Goal: Browse casually

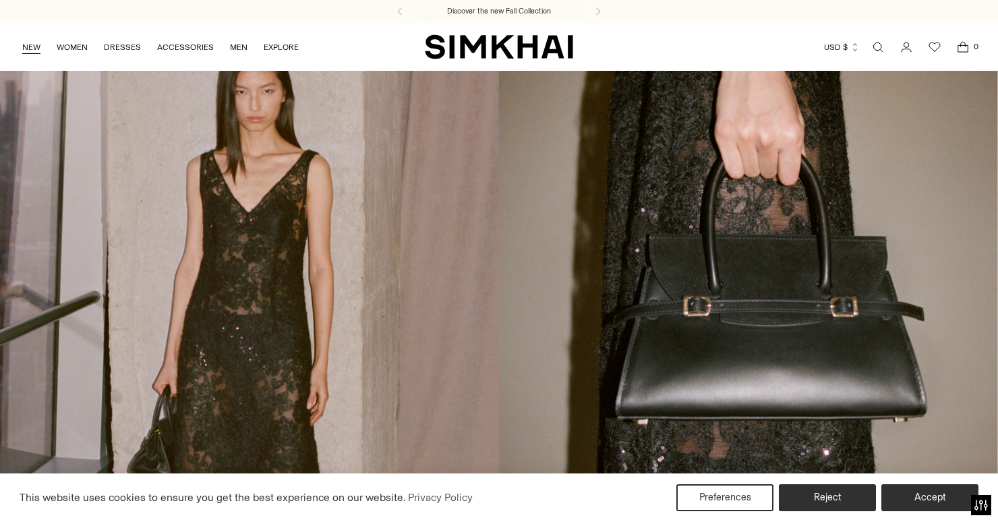
click at [24, 47] on link "NEW" at bounding box center [31, 47] width 18 height 30
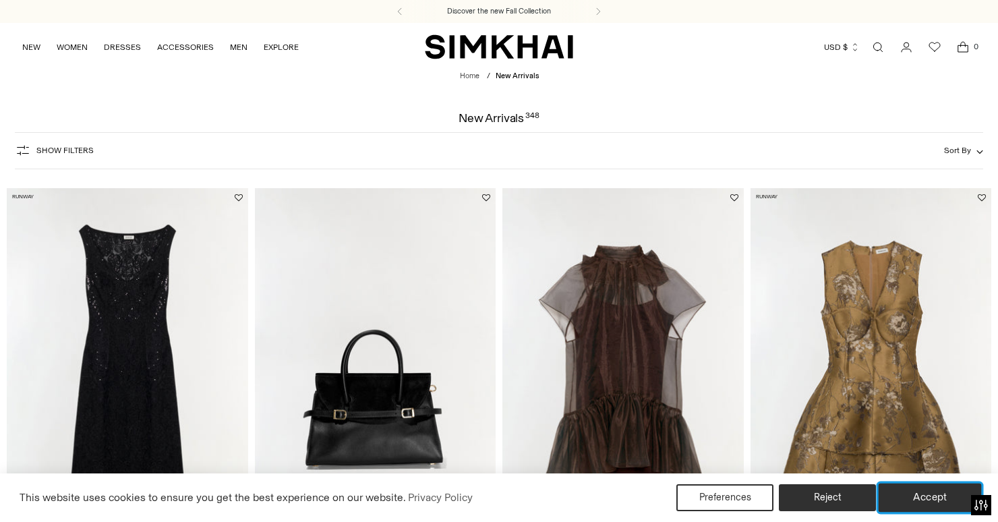
click at [924, 500] on button "Accept" at bounding box center [930, 498] width 103 height 28
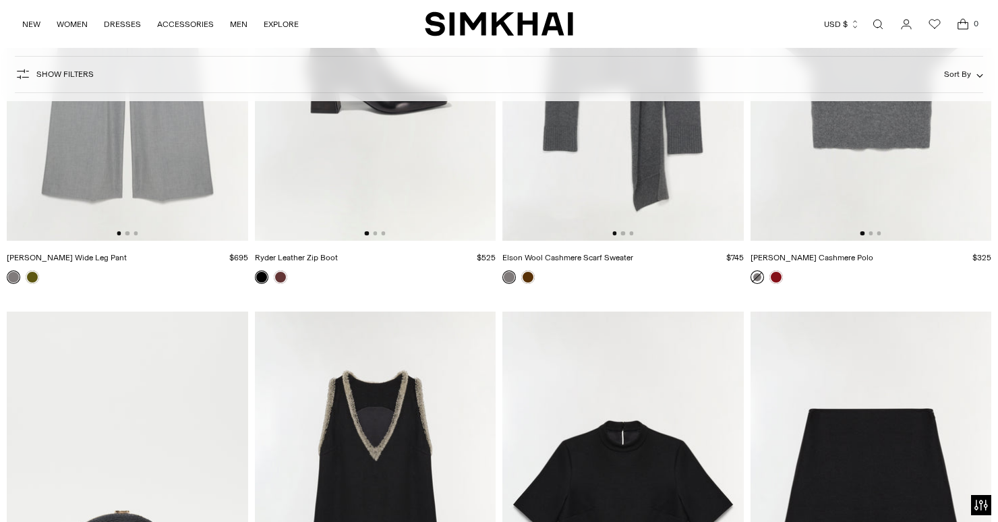
scroll to position [7090, 0]
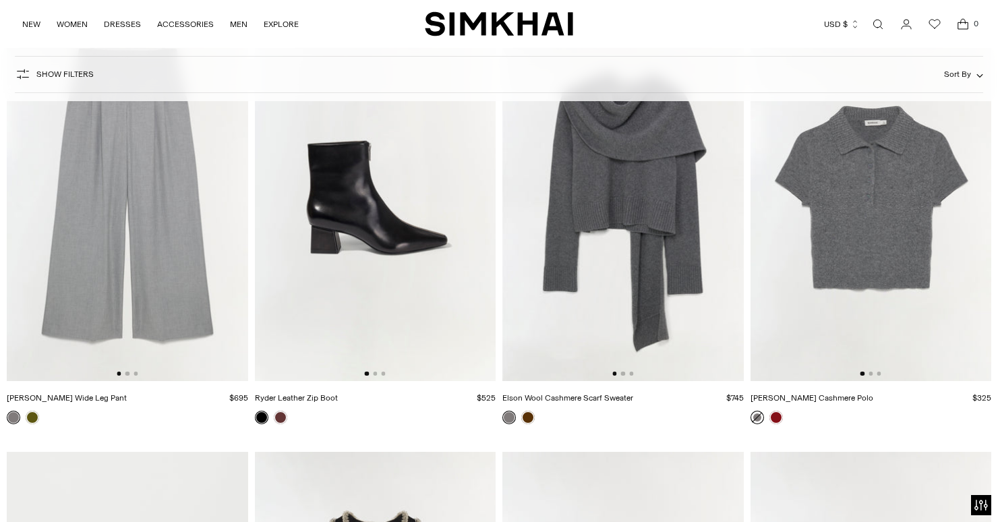
click at [673, 285] on img at bounding box center [623, 201] width 241 height 362
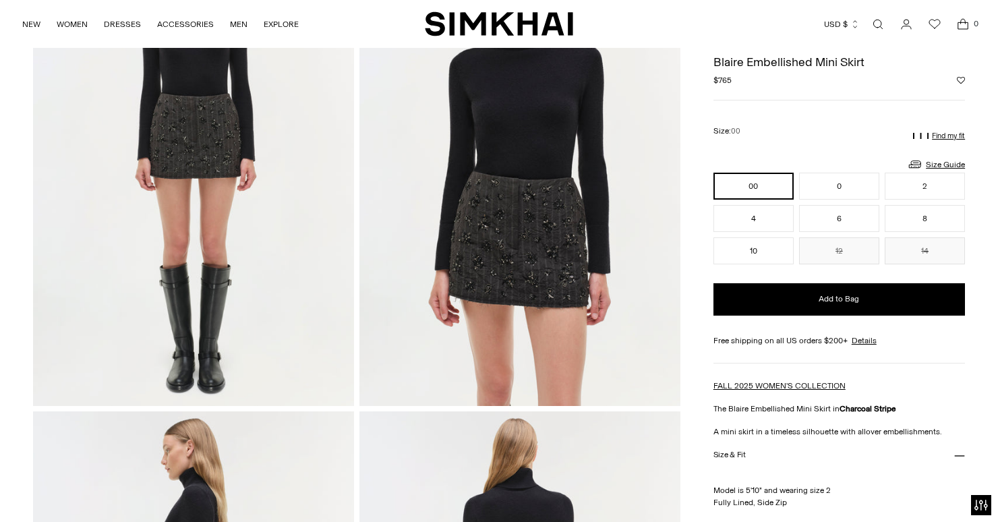
scroll to position [109, 0]
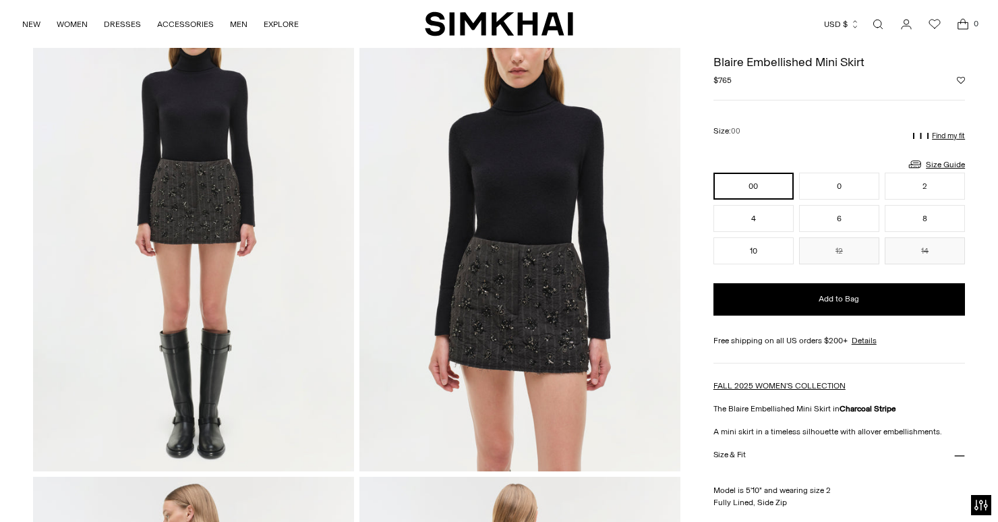
click at [513, 298] on img at bounding box center [520, 230] width 321 height 482
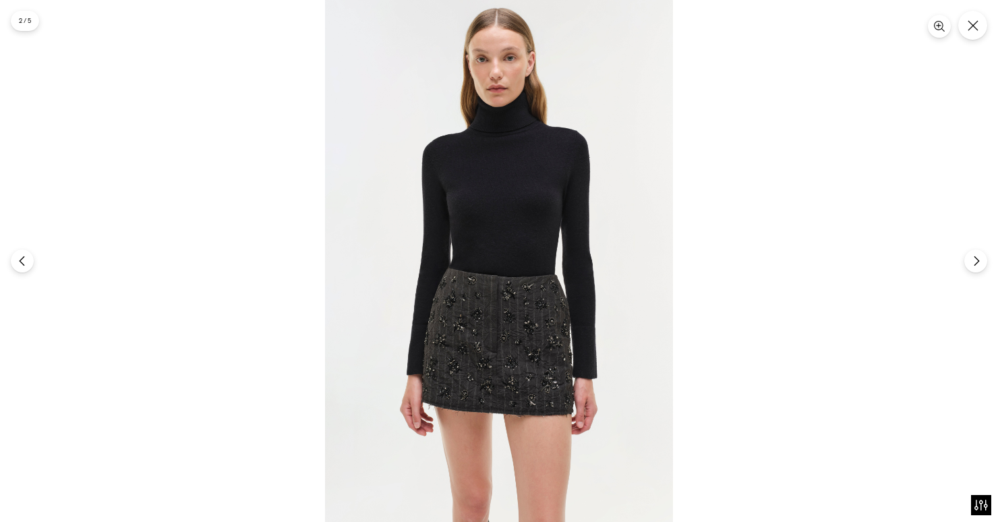
click at [513, 298] on img at bounding box center [499, 261] width 348 height 522
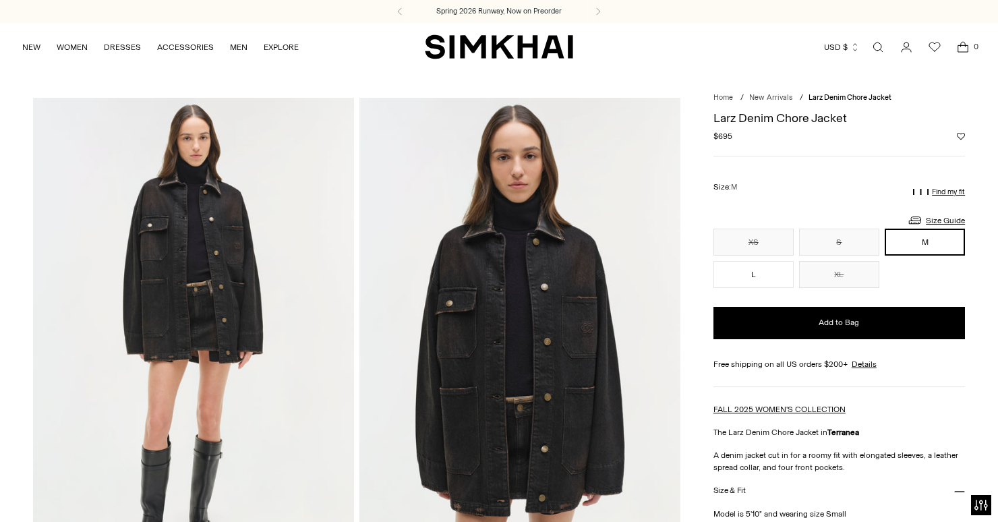
click at [173, 252] on img at bounding box center [193, 339] width 321 height 482
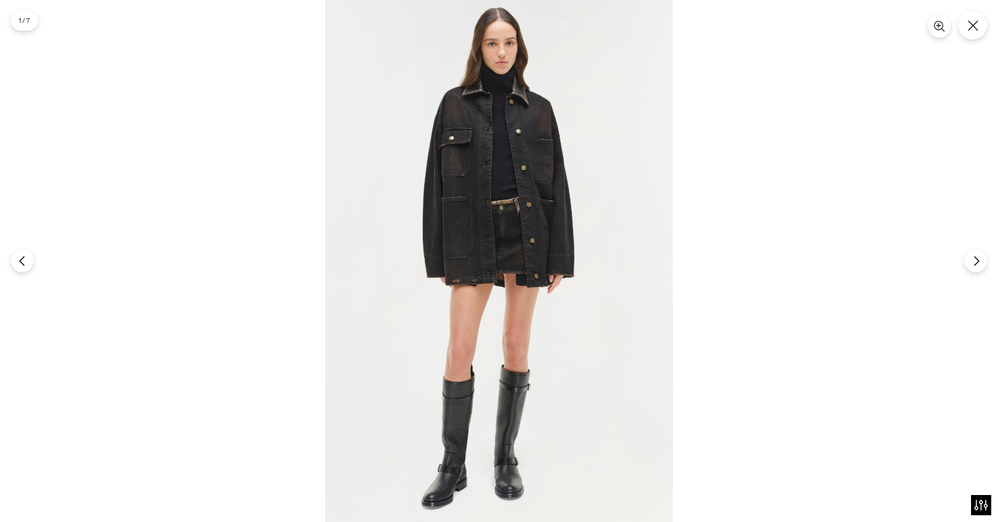
click at [557, 165] on img at bounding box center [499, 261] width 348 height 522
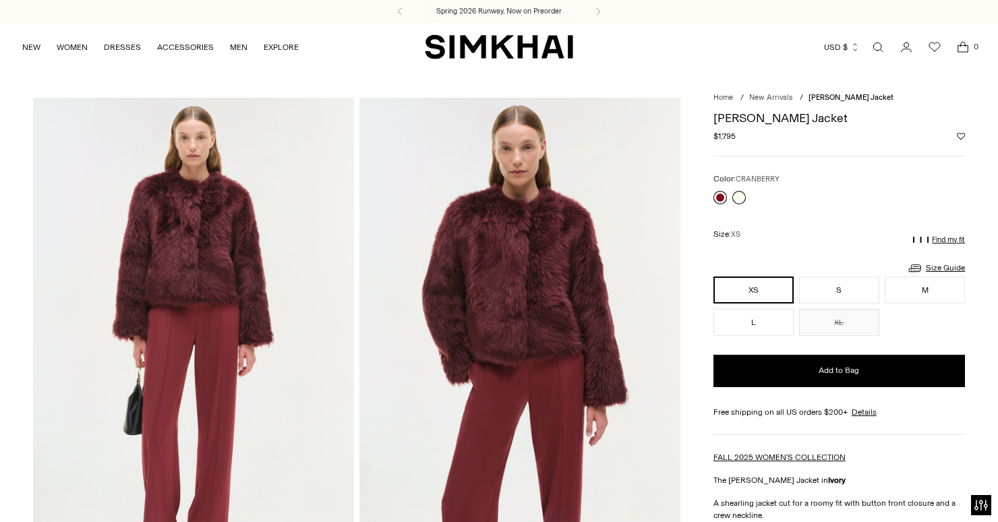
click at [722, 197] on link at bounding box center [720, 197] width 13 height 13
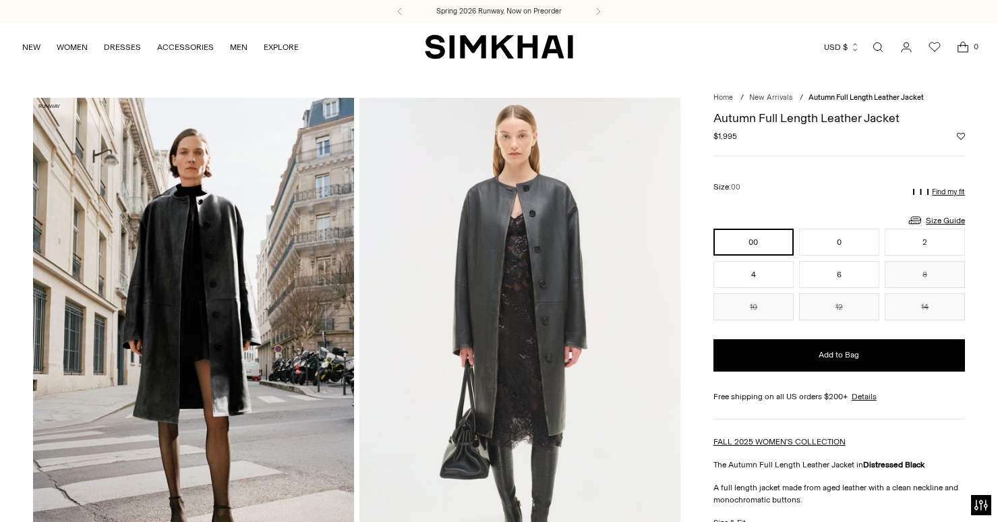
click at [227, 277] on img at bounding box center [193, 339] width 321 height 482
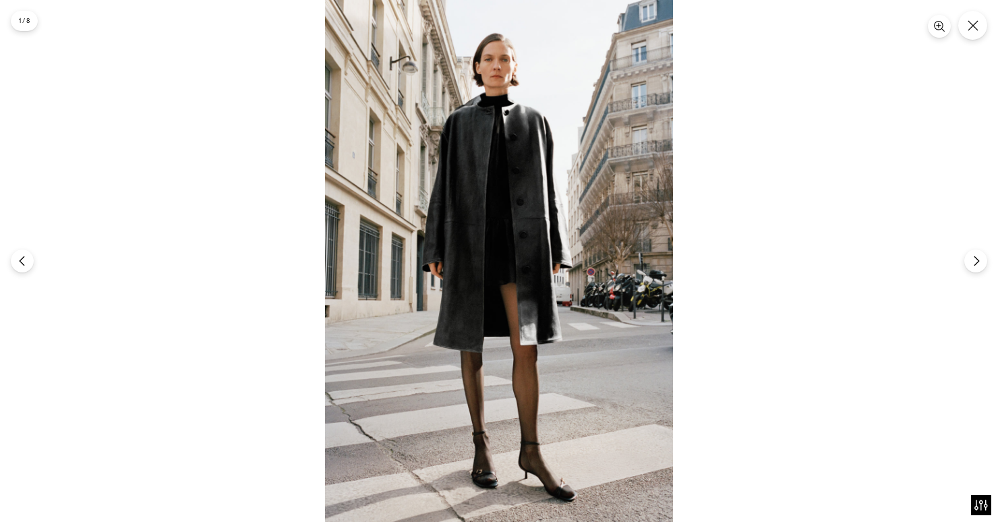
click at [532, 216] on img at bounding box center [499, 261] width 348 height 522
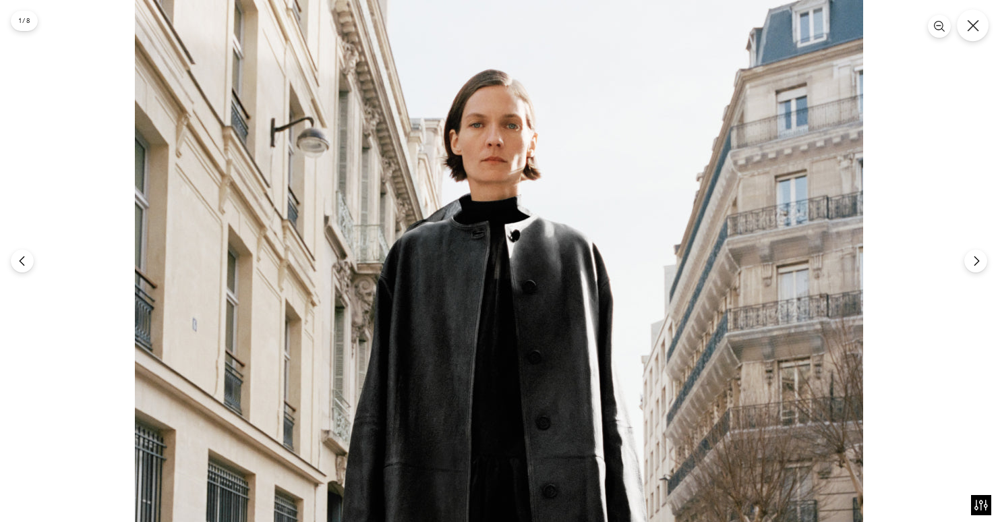
click at [970, 27] on icon "Close" at bounding box center [972, 25] width 11 height 11
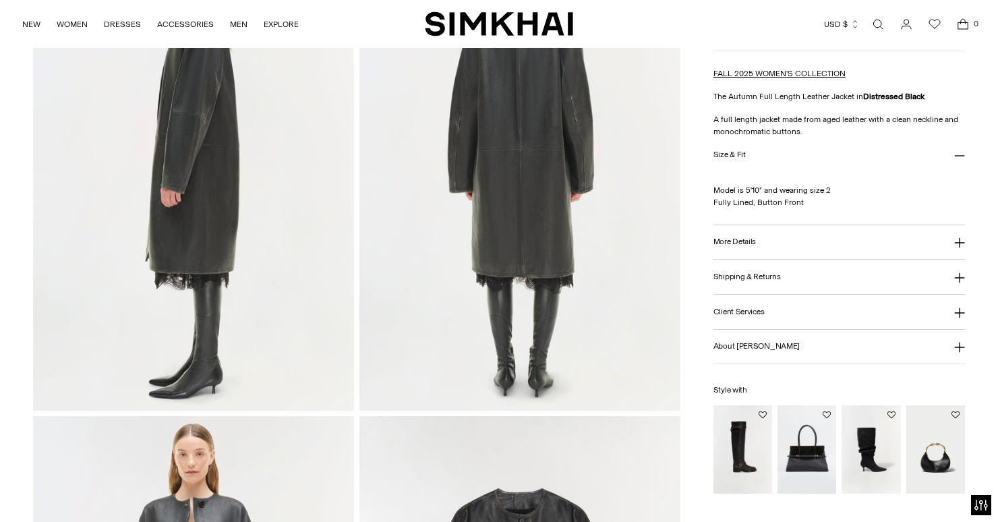
scroll to position [1173, 0]
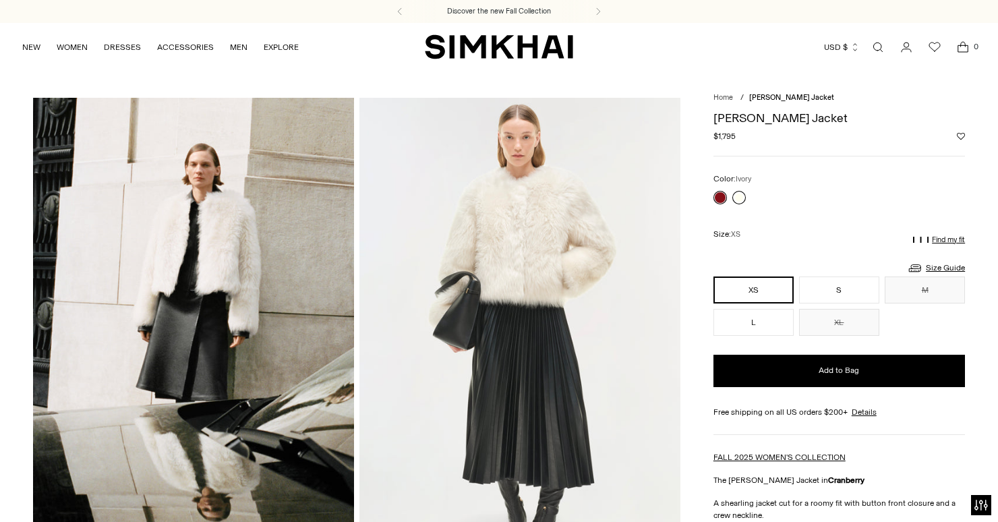
click at [735, 196] on link at bounding box center [739, 197] width 13 height 13
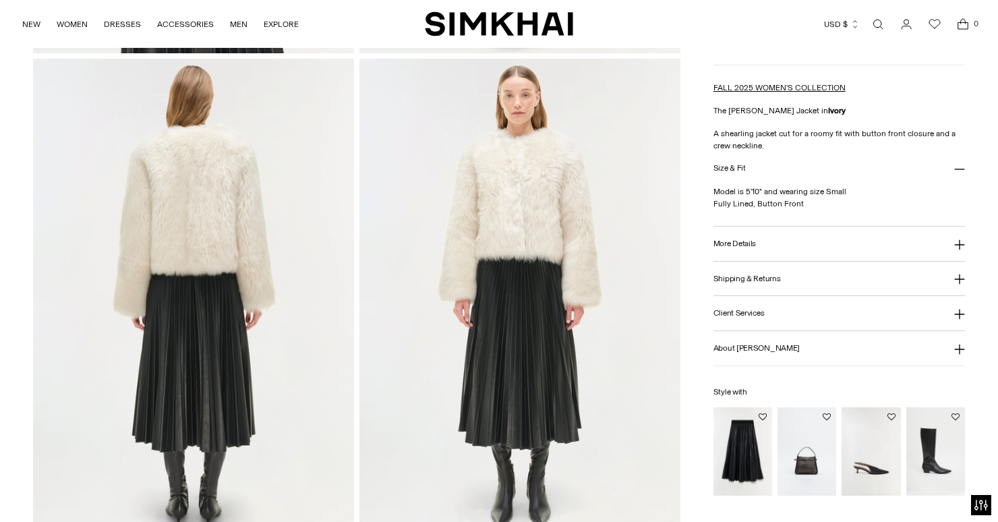
scroll to position [1045, 0]
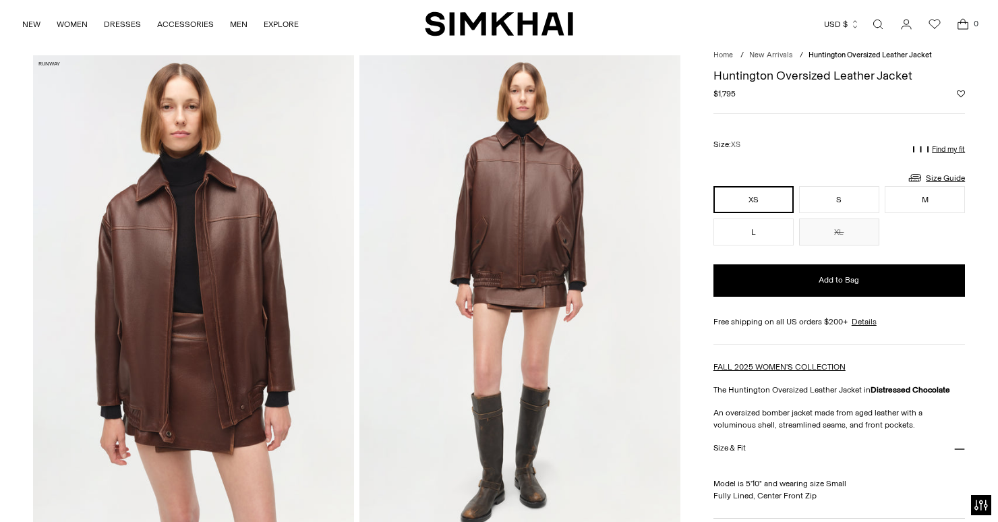
scroll to position [2, 0]
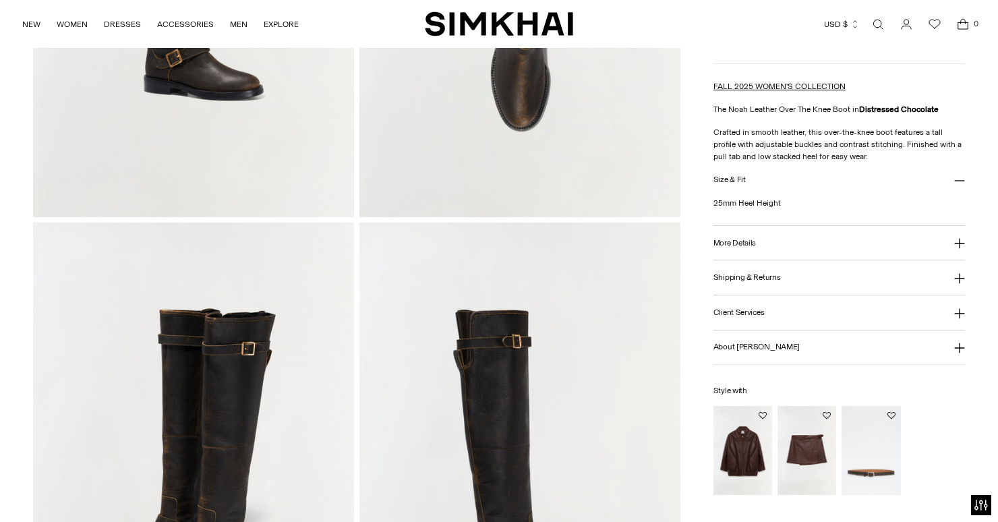
scroll to position [1063, 0]
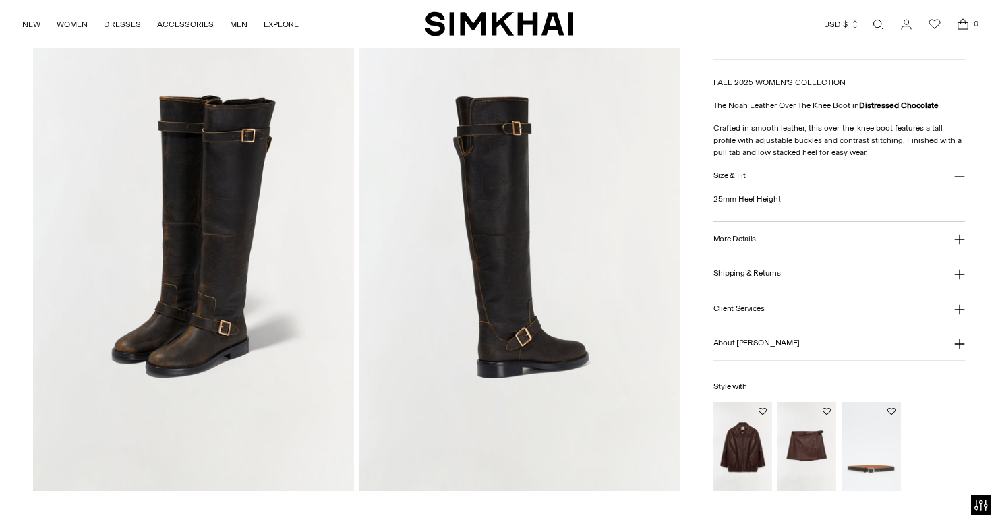
click at [280, 228] on img at bounding box center [193, 250] width 321 height 482
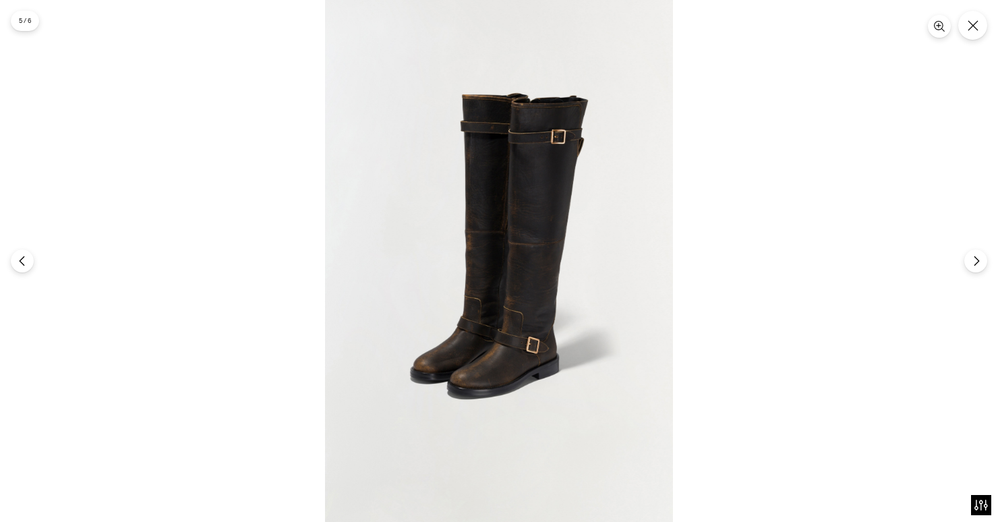
click at [608, 337] on img at bounding box center [499, 261] width 348 height 522
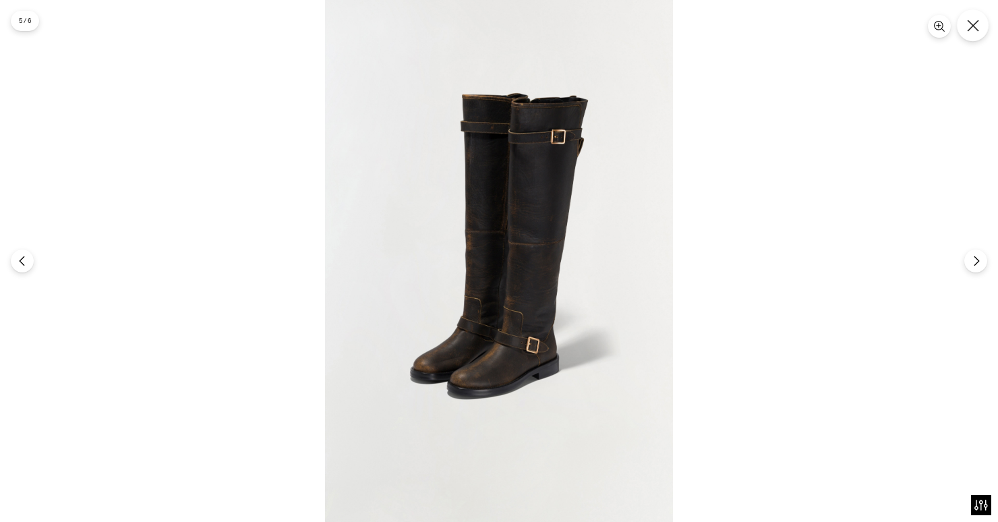
click at [971, 28] on icon "Close" at bounding box center [973, 26] width 12 height 12
